Goal: Navigation & Orientation: Find specific page/section

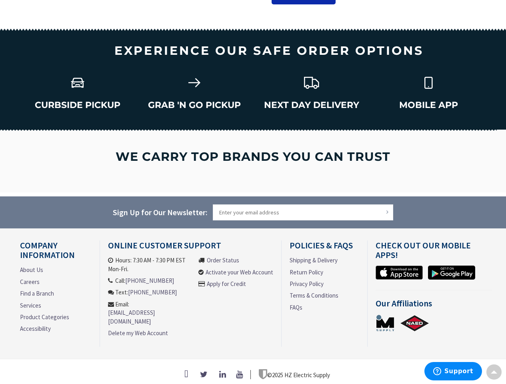
scroll to position [1187, 0]
